Goal: Use online tool/utility

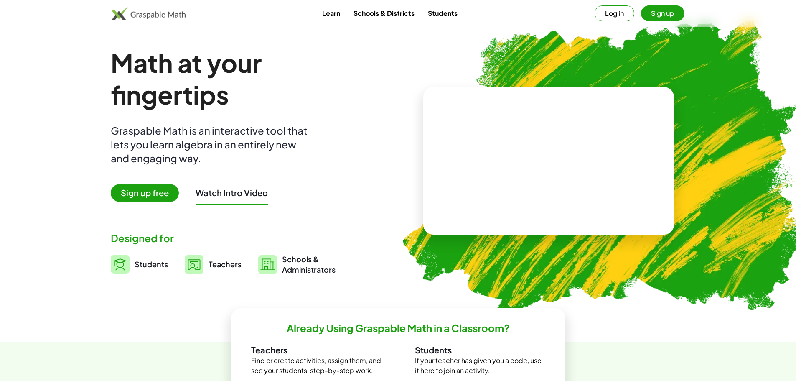
click at [346, 83] on h1 "Math at your fingertips" at bounding box center [244, 79] width 266 height 64
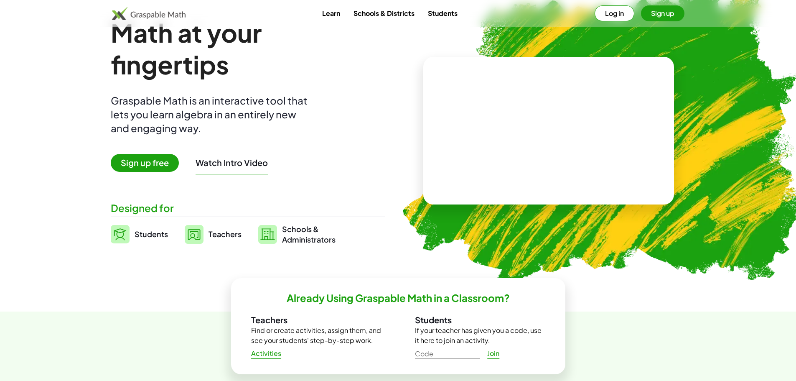
scroll to position [28, 0]
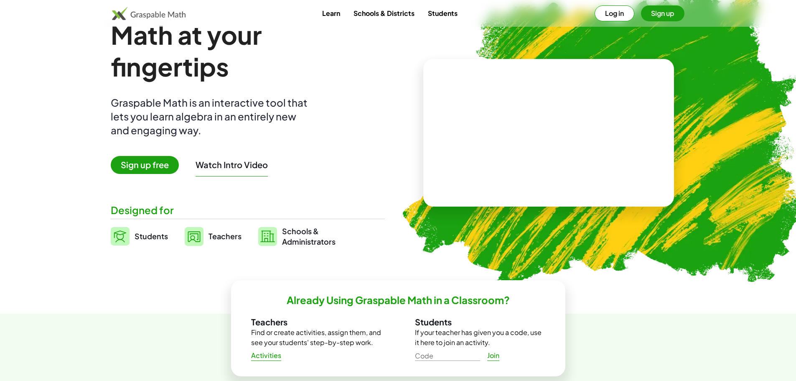
click at [155, 238] on span "Students" at bounding box center [151, 236] width 33 height 10
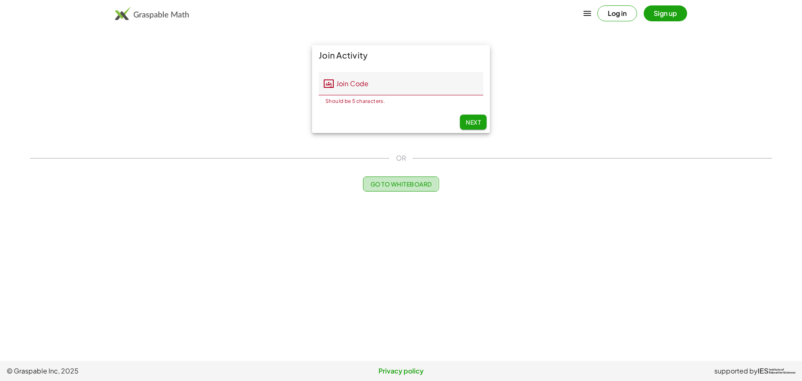
click at [392, 180] on span "Go to Whiteboard" at bounding box center [400, 184] width 61 height 8
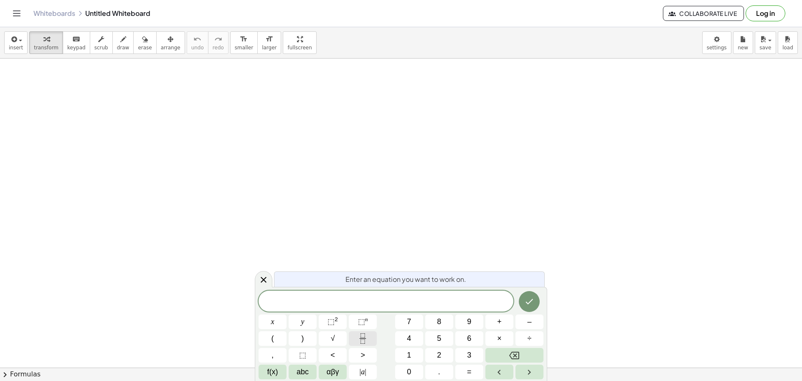
click at [368, 334] on icon "Fraction" at bounding box center [363, 338] width 10 height 10
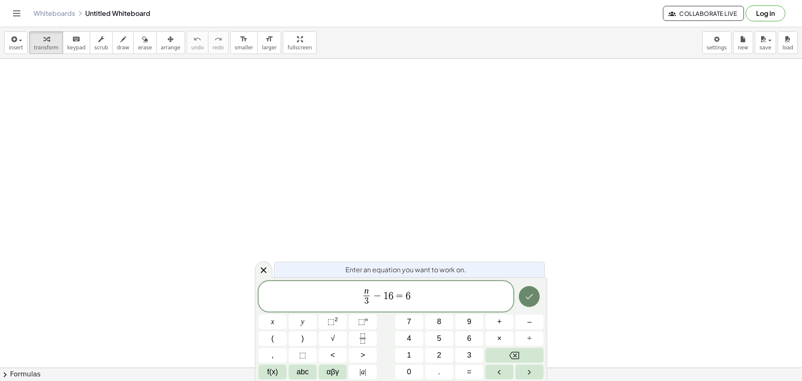
click at [530, 300] on icon "Done" at bounding box center [529, 296] width 10 height 10
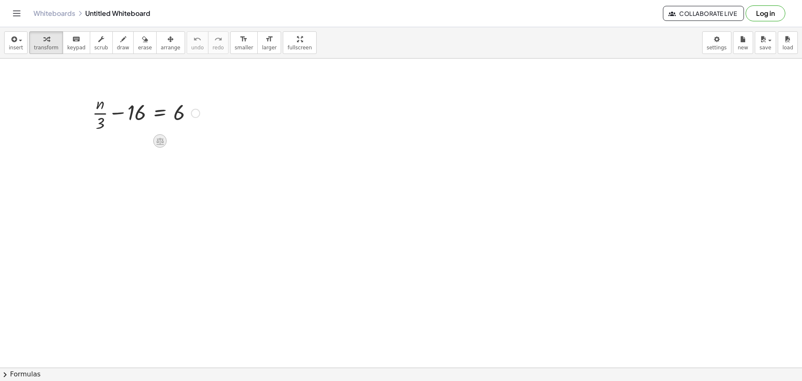
click at [160, 140] on icon at bounding box center [160, 140] width 8 height 7
click at [195, 118] on div at bounding box center [195, 113] width 9 height 9
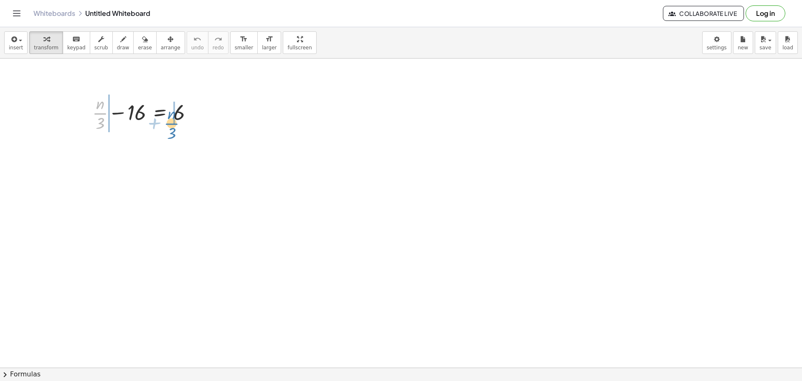
drag, startPoint x: 104, startPoint y: 113, endPoint x: 175, endPoint y: 122, distance: 72.0
click at [175, 122] on div at bounding box center [146, 112] width 116 height 42
drag, startPoint x: 178, startPoint y: 114, endPoint x: 135, endPoint y: 130, distance: 45.9
click at [135, 130] on div at bounding box center [146, 112] width 116 height 42
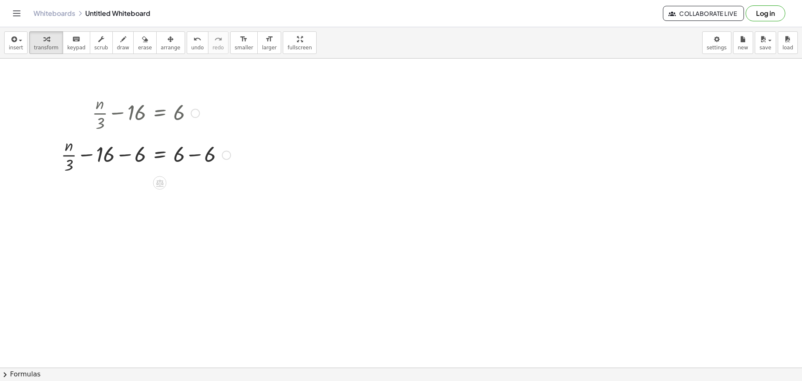
click at [231, 155] on div at bounding box center [226, 154] width 9 height 9
drag, startPoint x: 69, startPoint y: 155, endPoint x: 135, endPoint y: 158, distance: 66.5
click at [135, 158] on div at bounding box center [146, 154] width 178 height 42
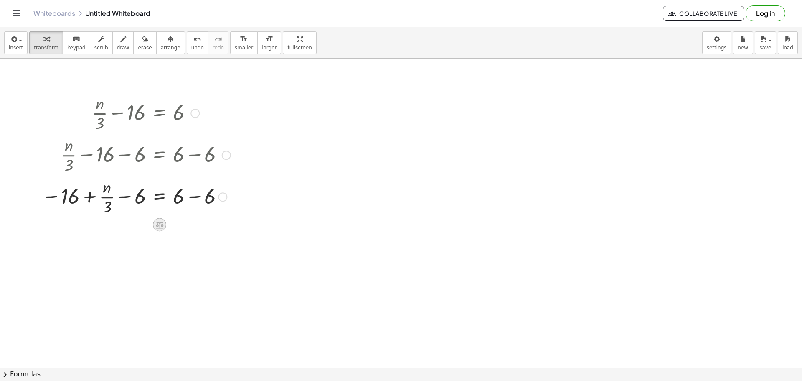
click at [162, 229] on icon at bounding box center [159, 224] width 9 height 9
click at [162, 229] on div "×" at bounding box center [159, 224] width 13 height 13
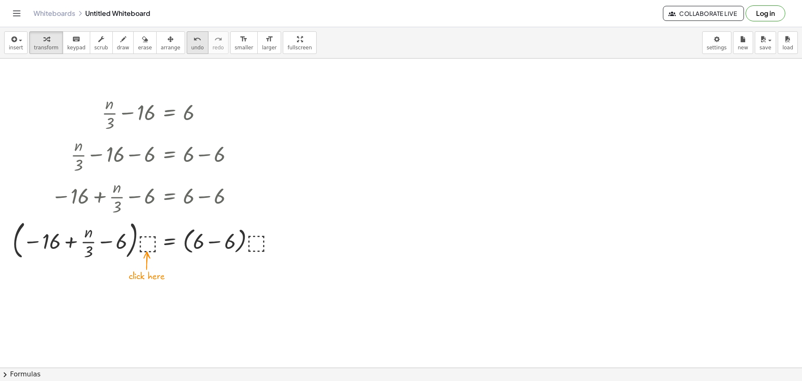
click at [191, 47] on span "undo" at bounding box center [197, 48] width 13 height 6
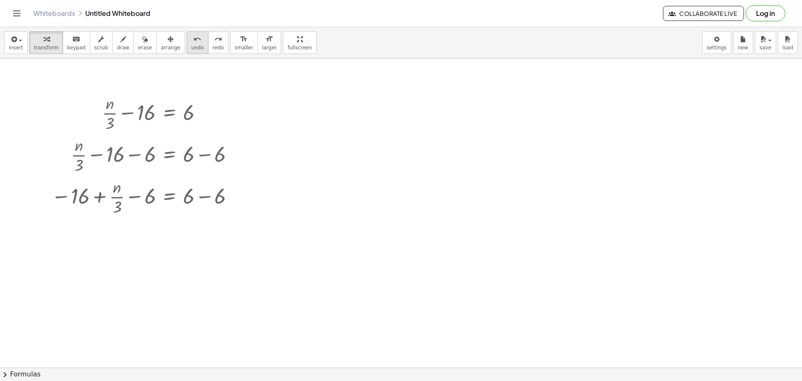
click at [191, 47] on span "undo" at bounding box center [197, 48] width 13 height 6
